Goal: Information Seeking & Learning: Learn about a topic

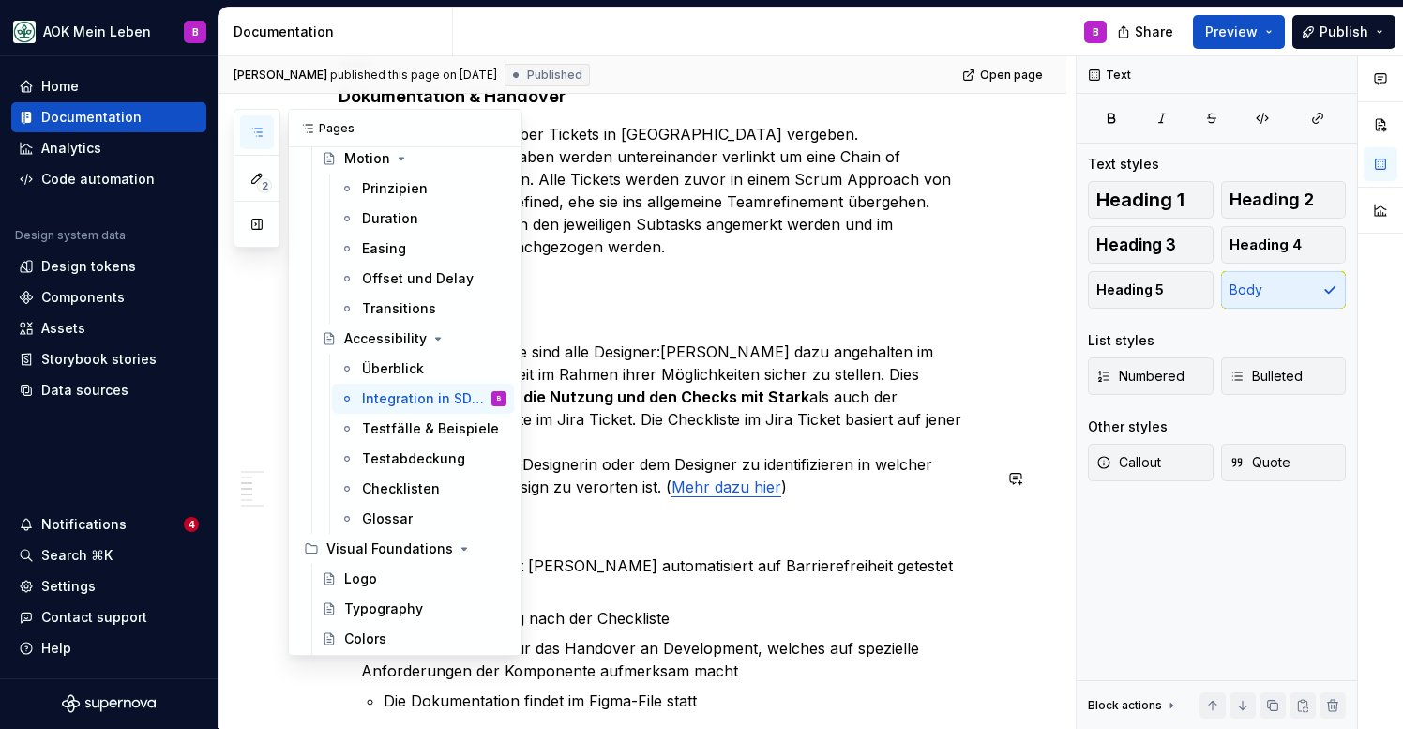
scroll to position [527, 0]
click at [255, 128] on icon "button" at bounding box center [257, 132] width 15 height 15
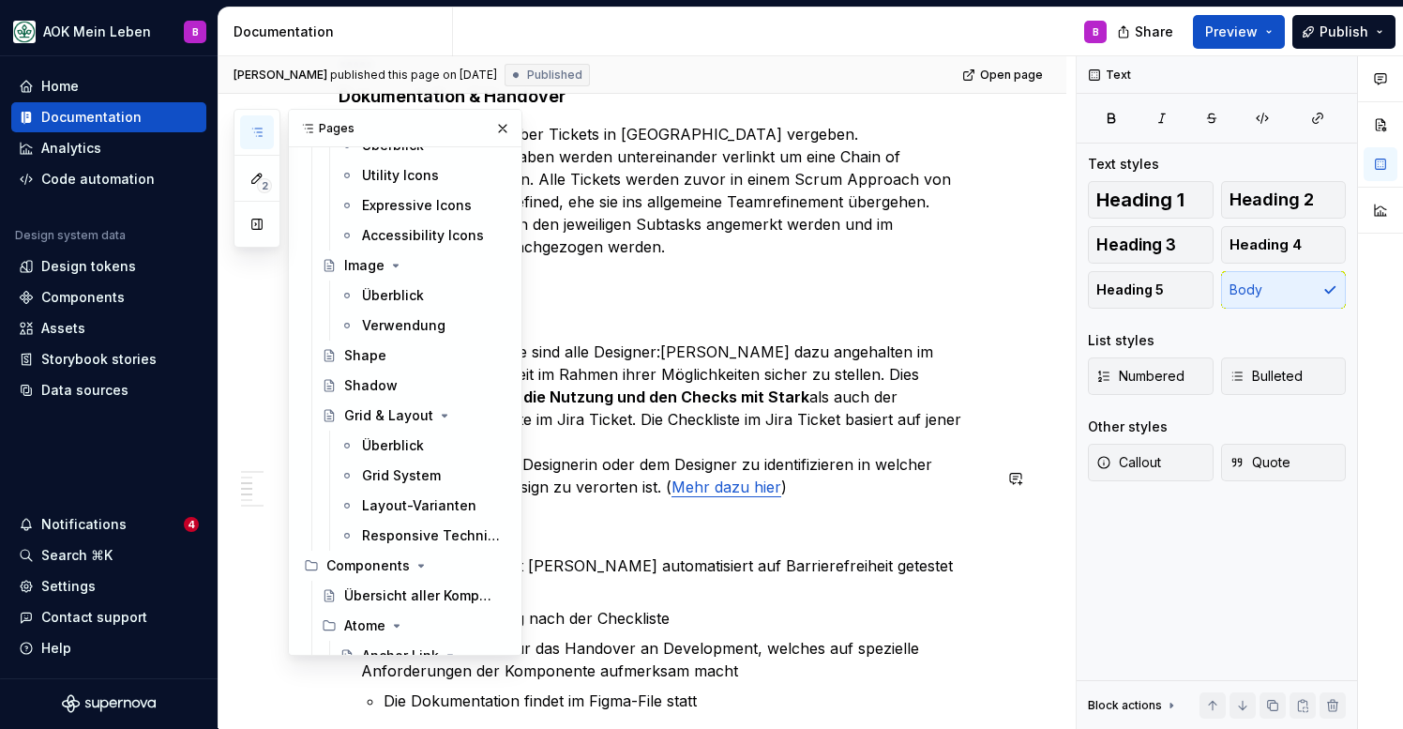
scroll to position [1082, 0]
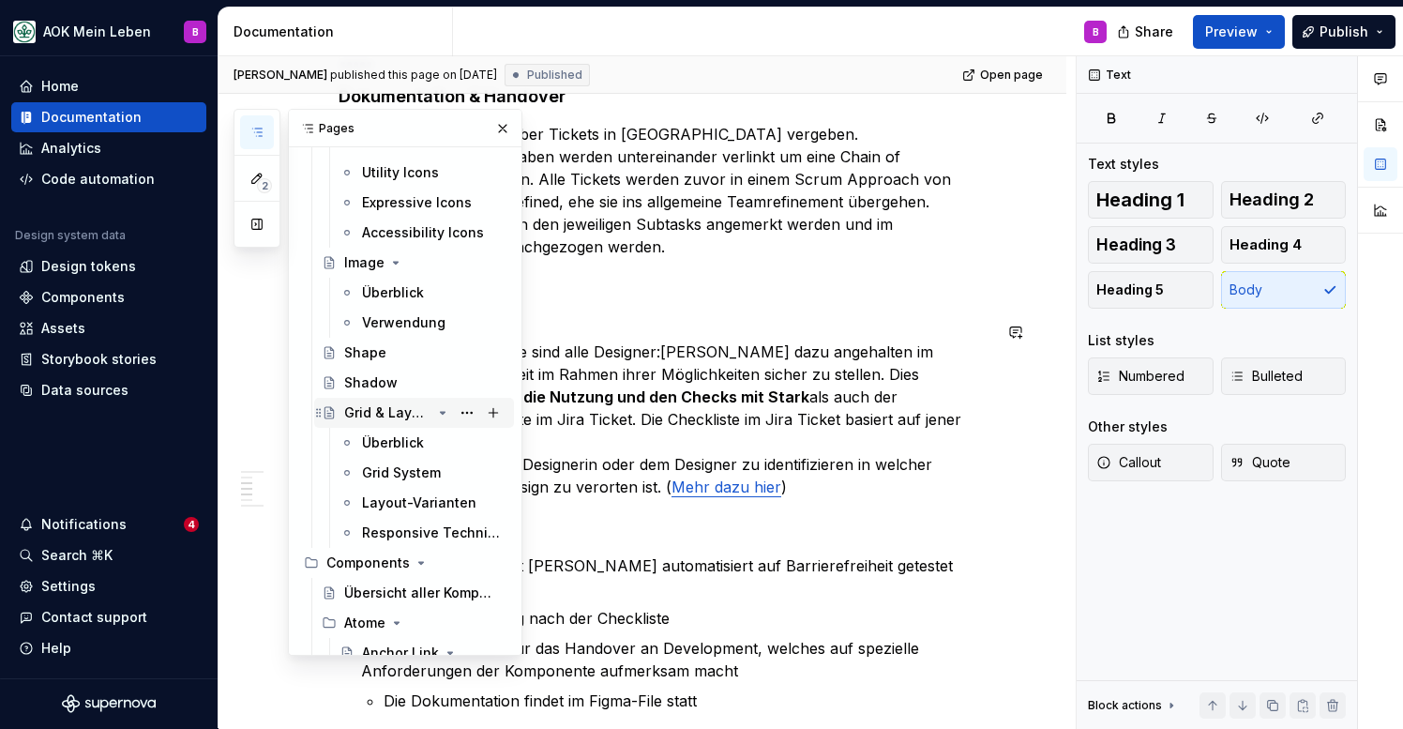
type textarea "*"
click at [382, 417] on div "Grid & Layout" at bounding box center [387, 412] width 87 height 19
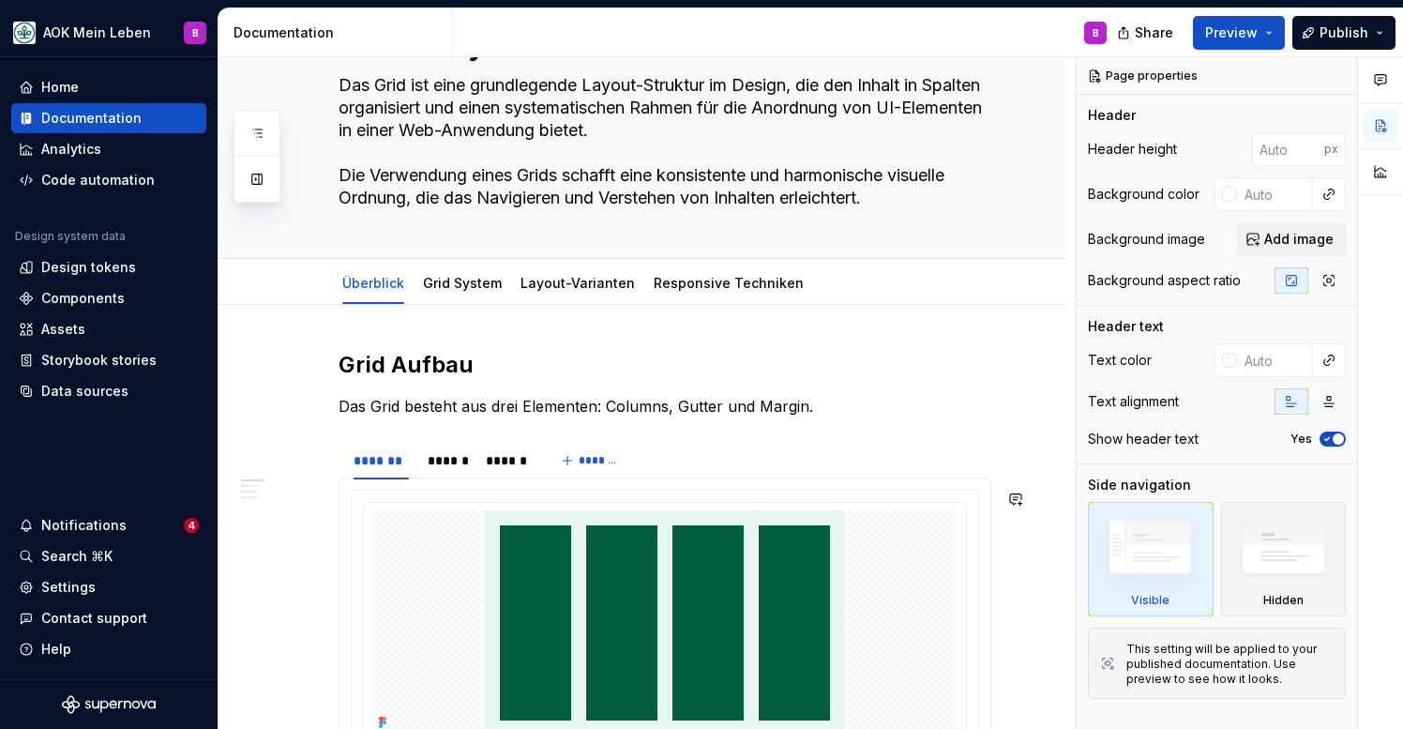
scroll to position [75, 0]
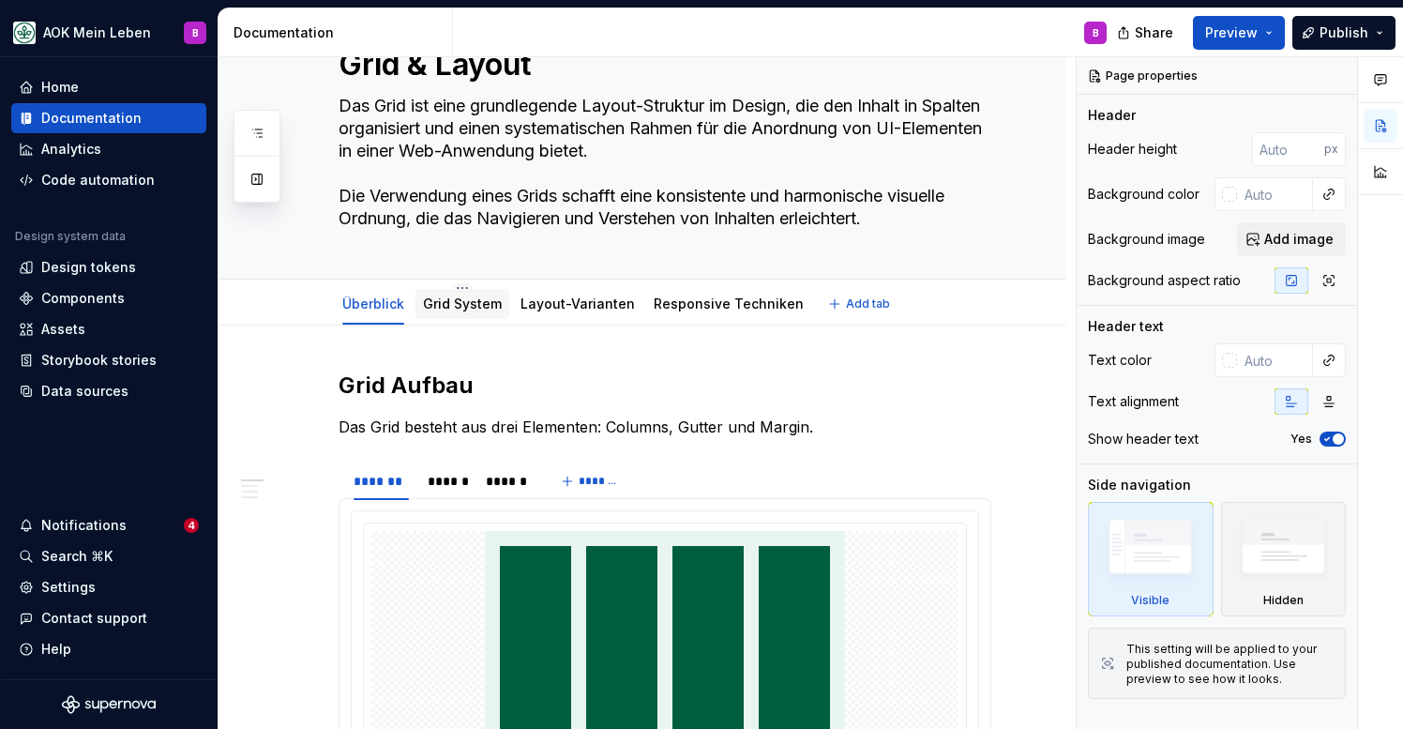
click at [438, 300] on link "Grid System" at bounding box center [462, 304] width 79 height 16
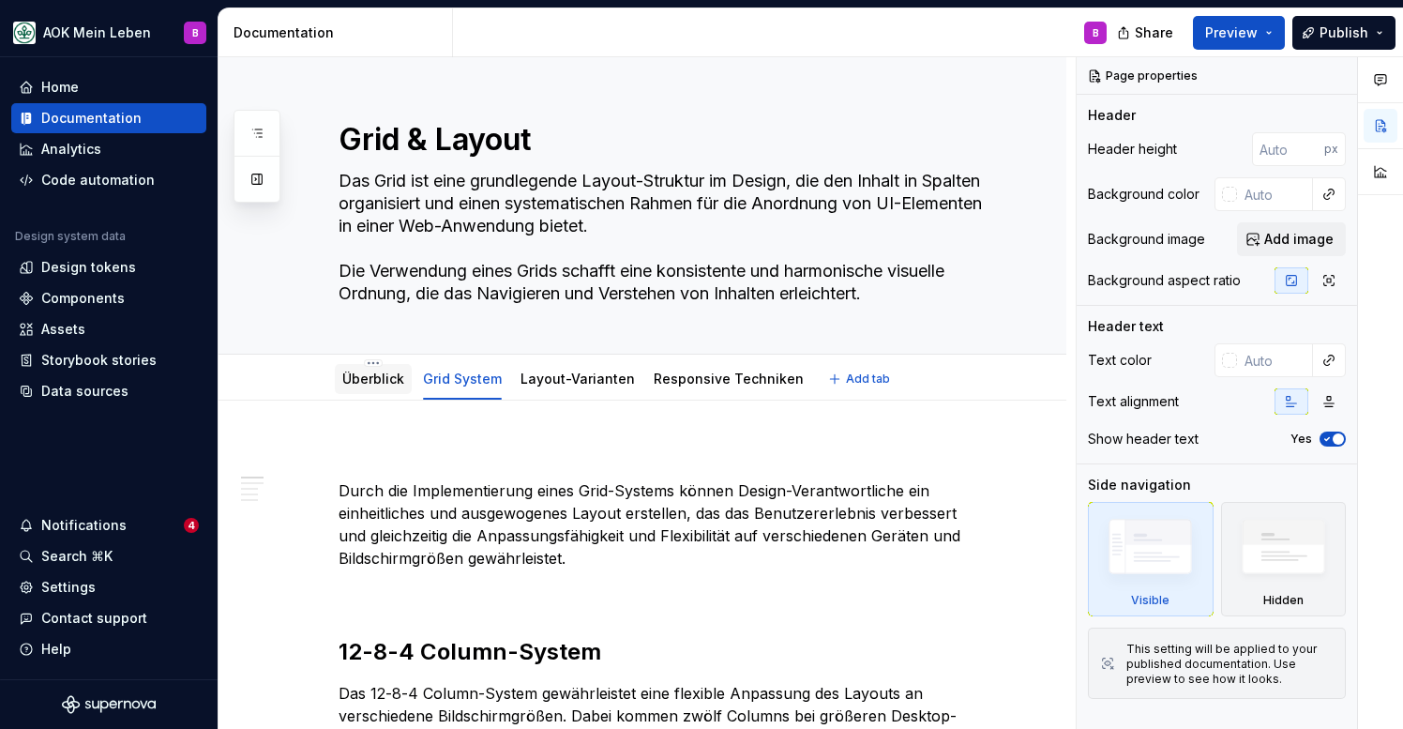
click at [367, 380] on link "Überblick" at bounding box center [373, 379] width 62 height 16
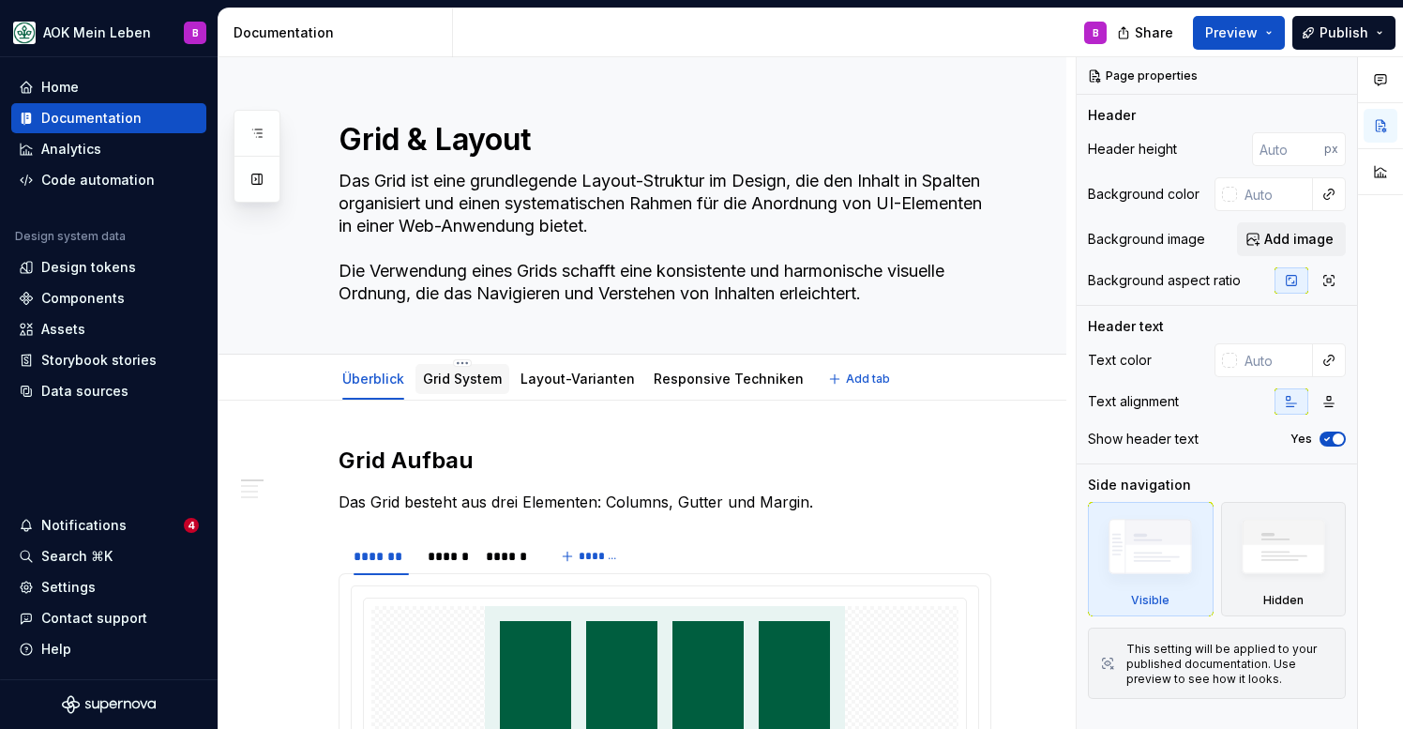
click at [462, 382] on link "Grid System" at bounding box center [462, 379] width 79 height 16
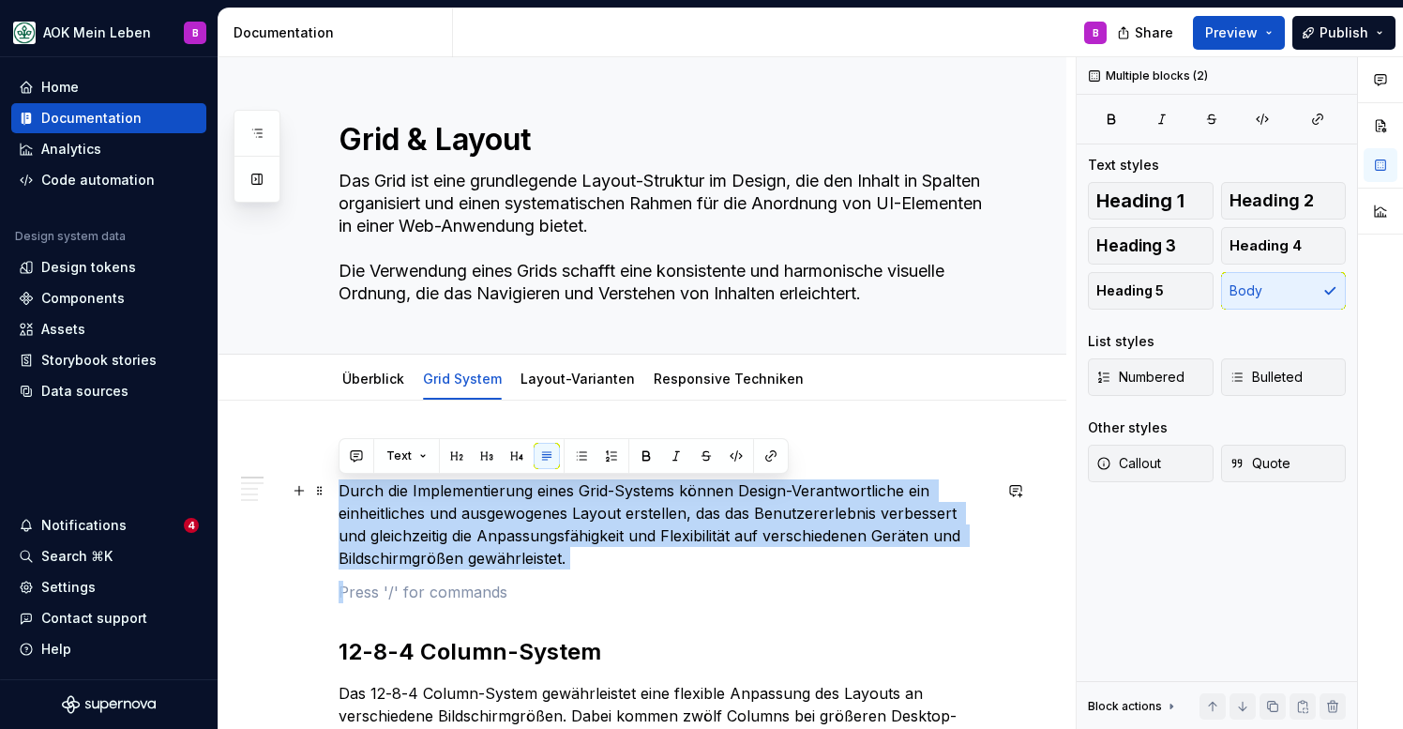
drag, startPoint x: 580, startPoint y: 584, endPoint x: 339, endPoint y: 493, distance: 258.0
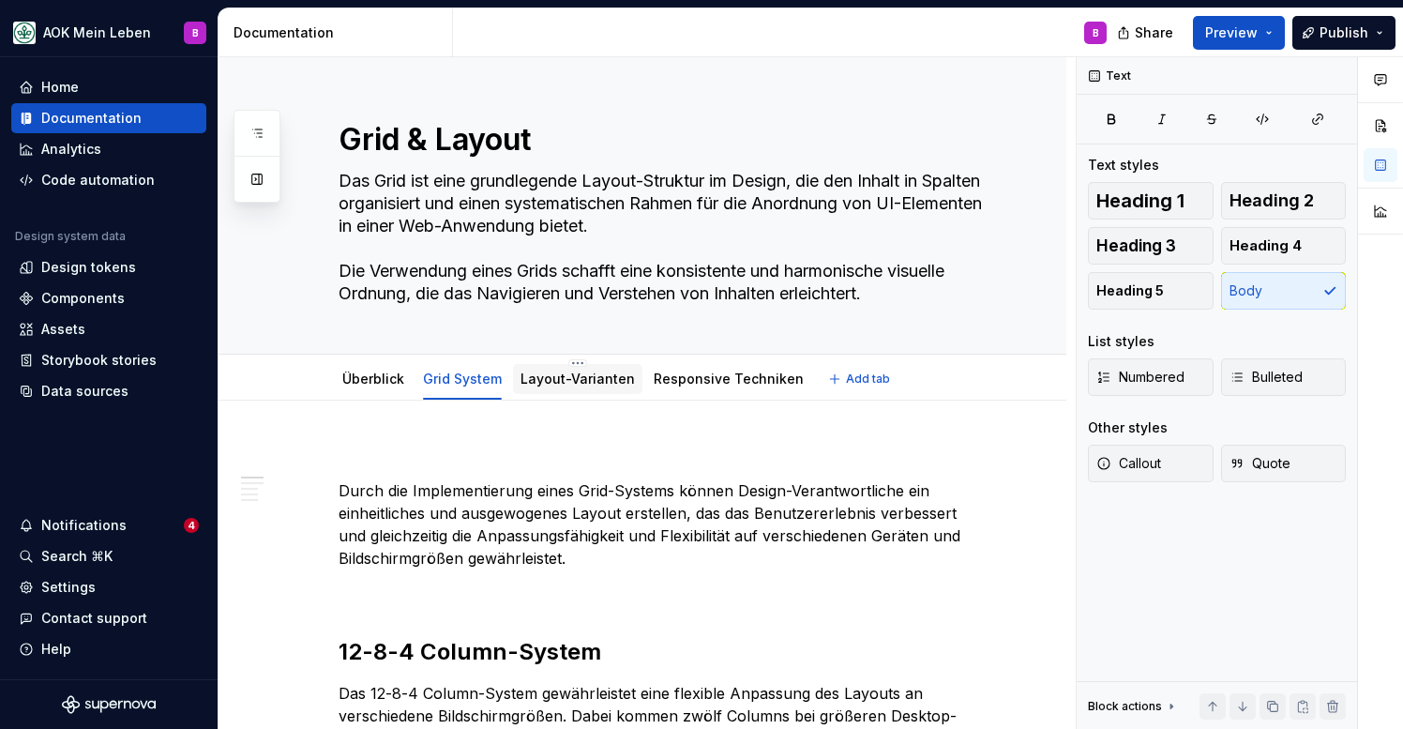
click at [549, 373] on link "Layout-Varianten" at bounding box center [578, 379] width 114 height 16
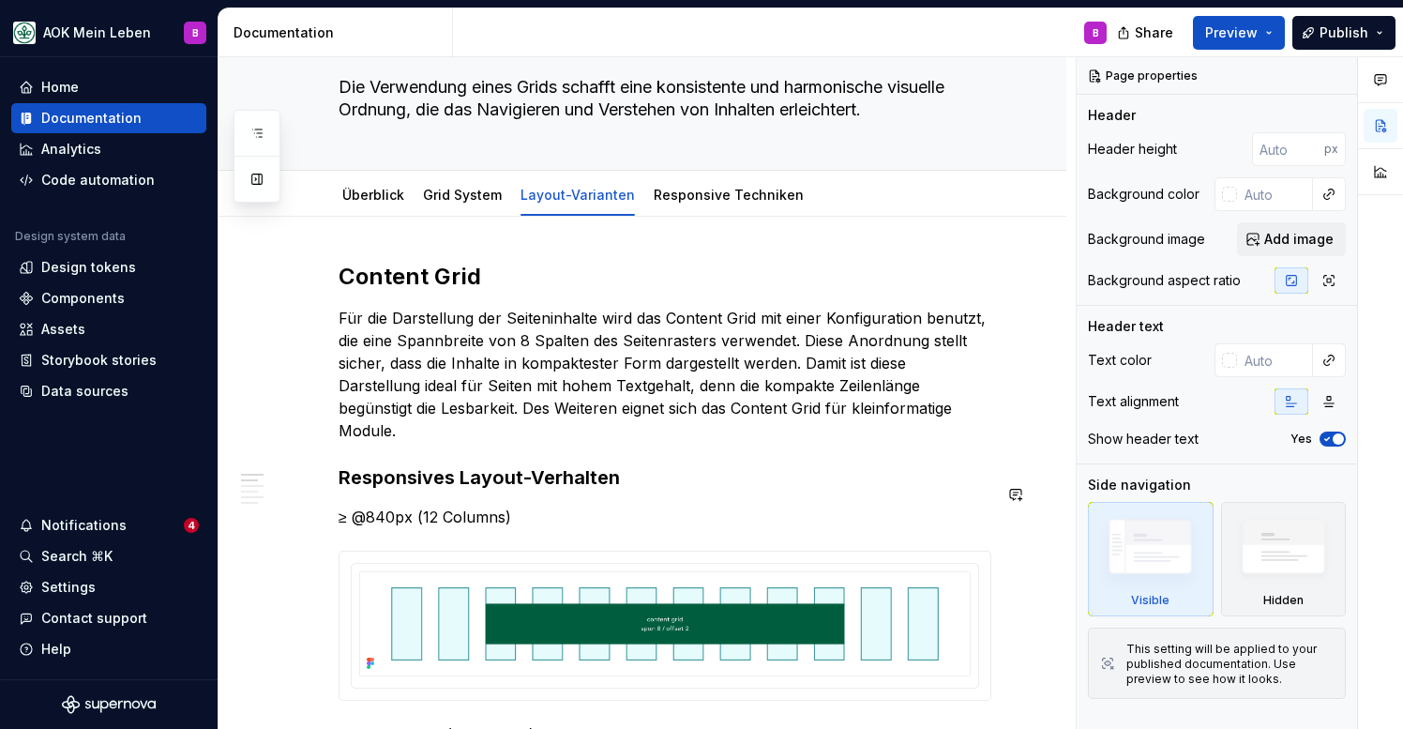
scroll to position [205, 0]
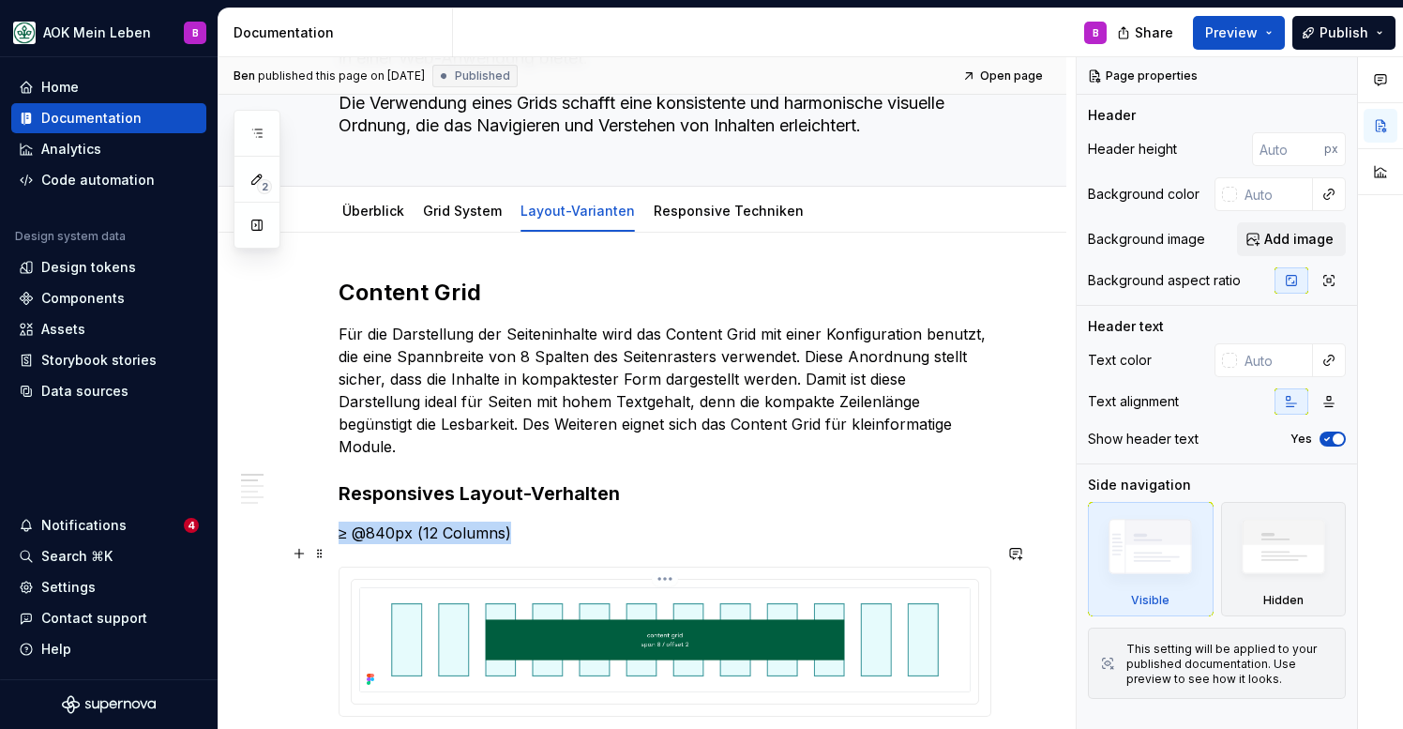
click at [535, 628] on img at bounding box center [665, 639] width 612 height 105
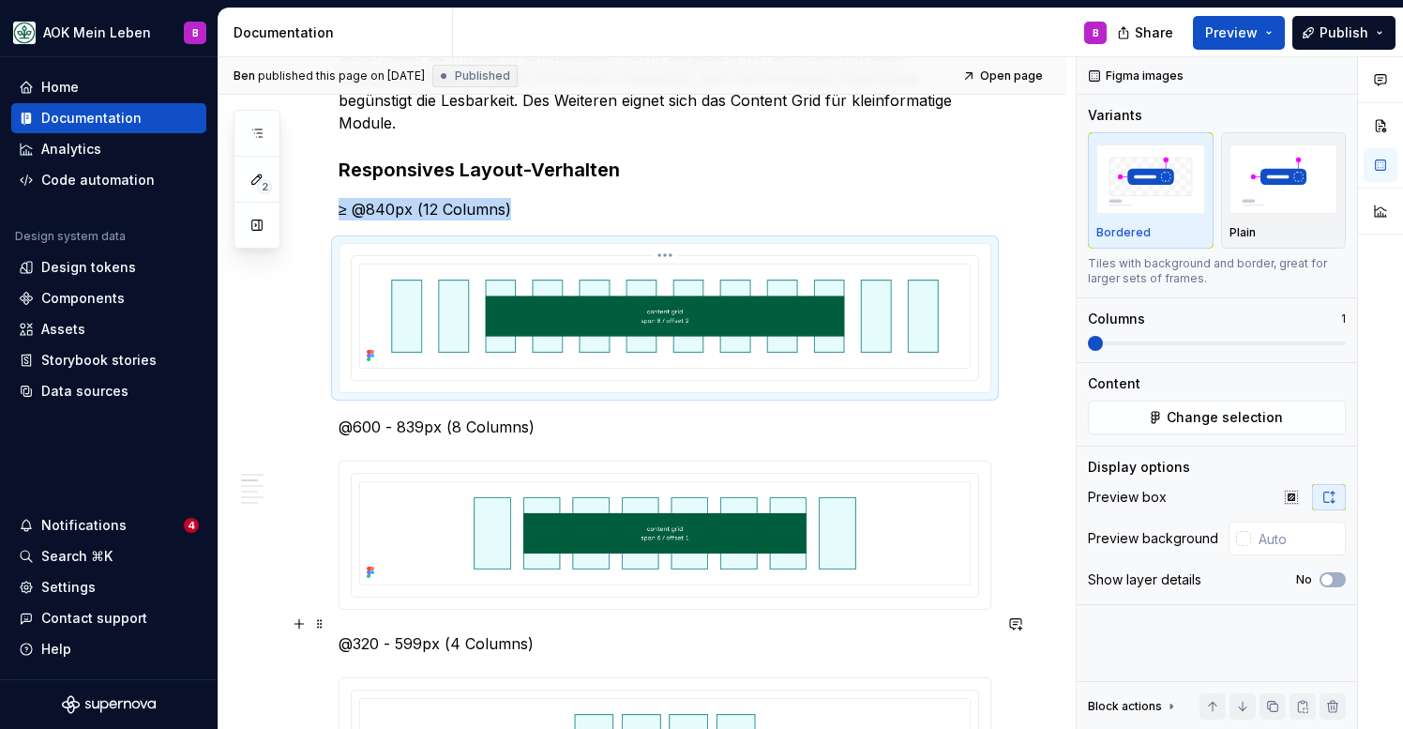
scroll to position [543, 0]
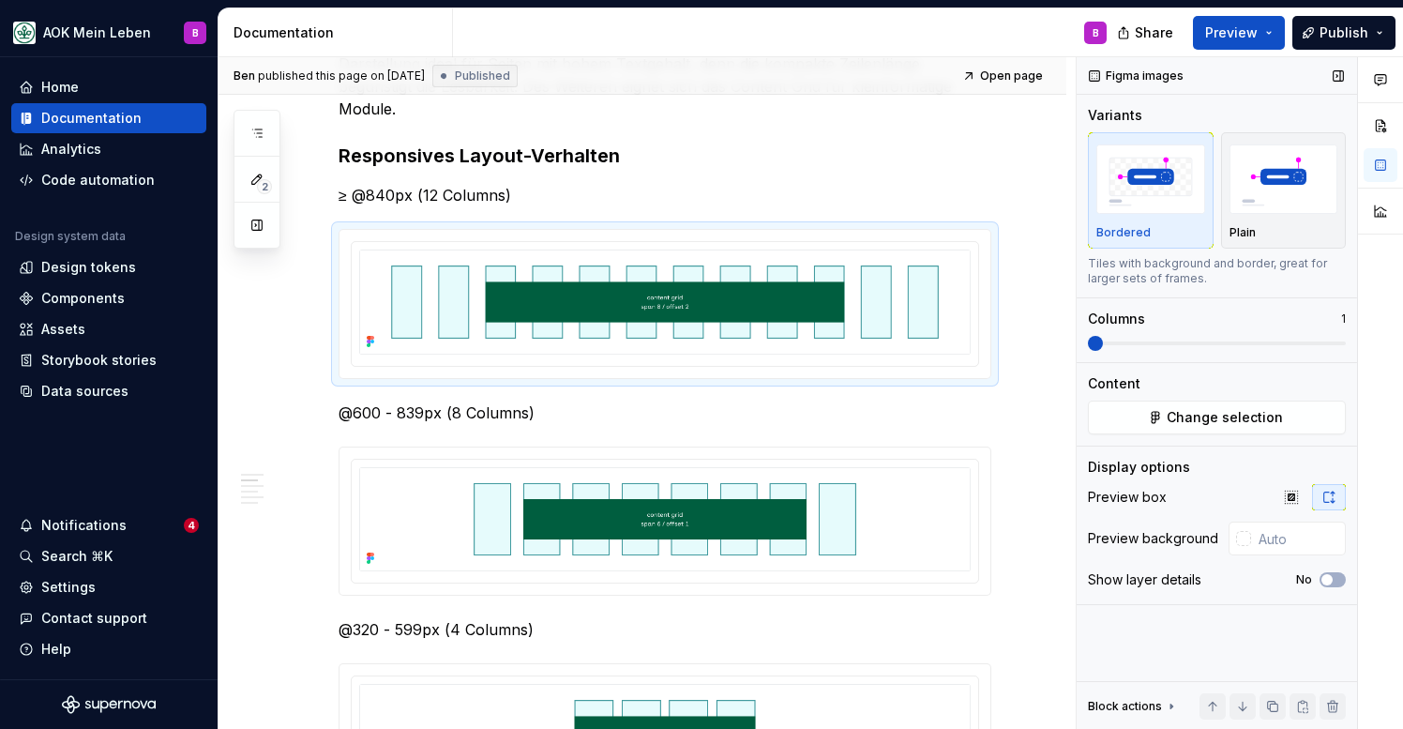
type textarea "*"
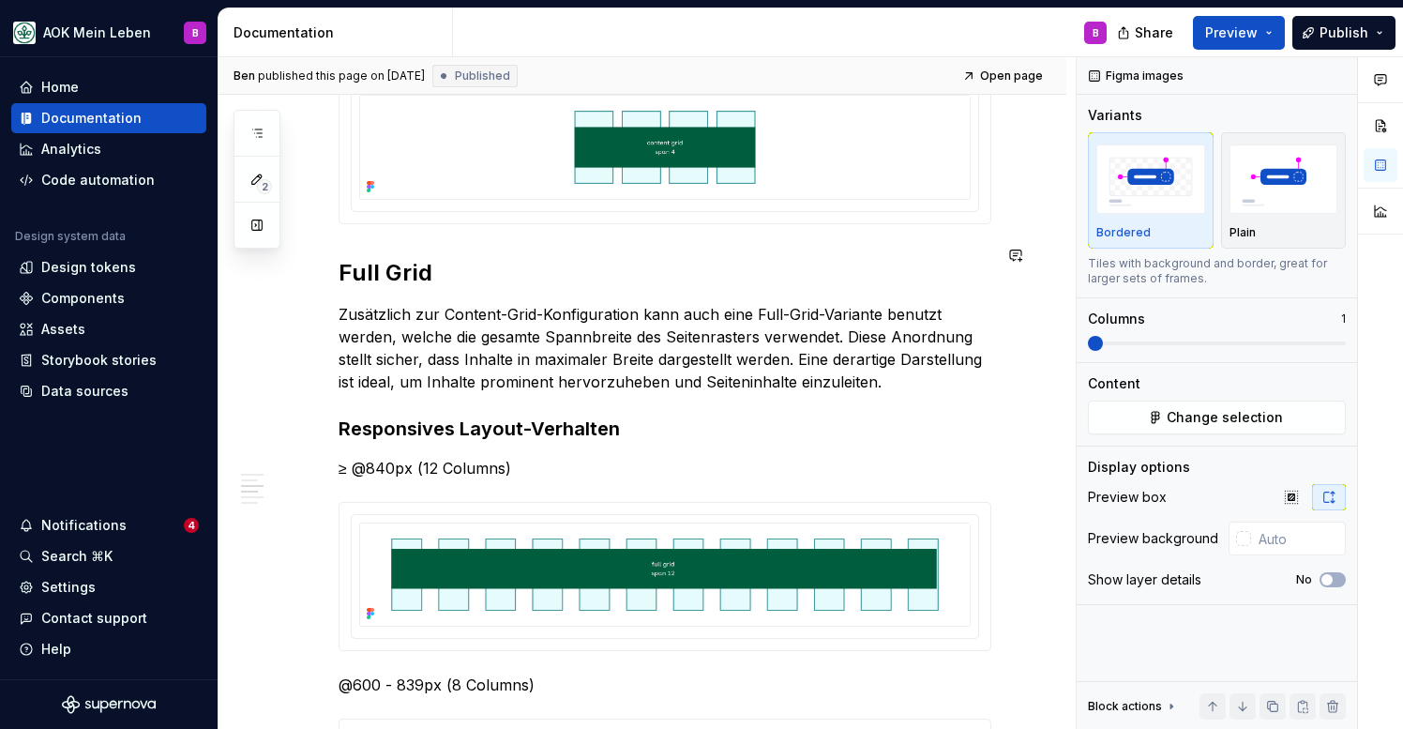
scroll to position [1136, 0]
